Goal: Navigation & Orientation: Find specific page/section

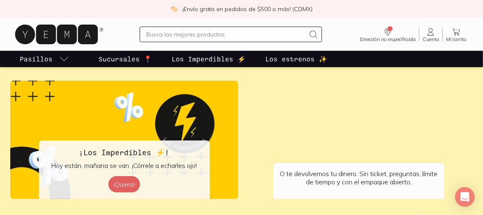
scroll to position [1633, 0]
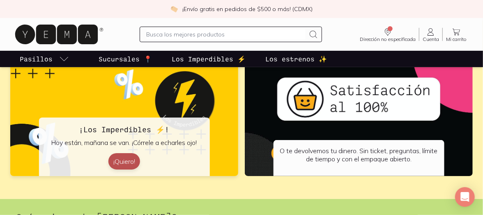
click at [123, 158] on button "¡Quiero!" at bounding box center [124, 161] width 32 height 16
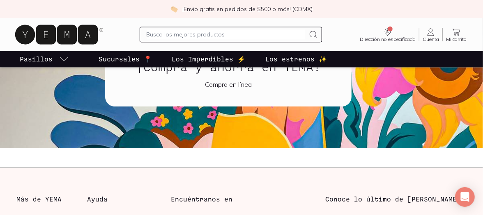
scroll to position [910, 0]
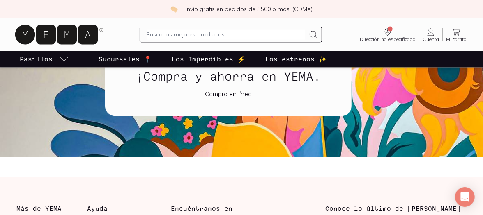
click at [231, 94] on div "Compra en línea" at bounding box center [228, 94] width 207 height 8
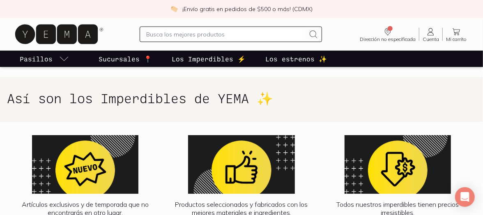
scroll to position [628, 0]
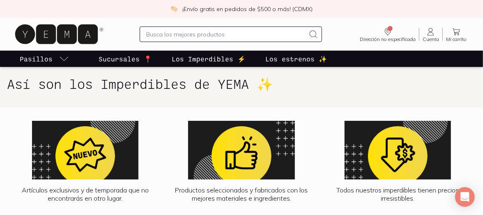
click at [303, 61] on p "Los estrenos ✨" at bounding box center [296, 59] width 62 height 10
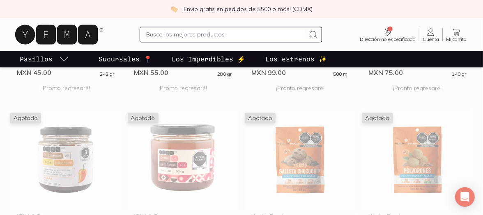
scroll to position [621, 0]
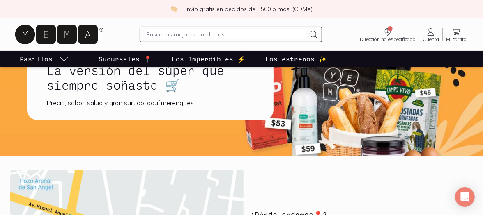
scroll to position [51, 0]
